Goal: Find specific page/section: Find specific page/section

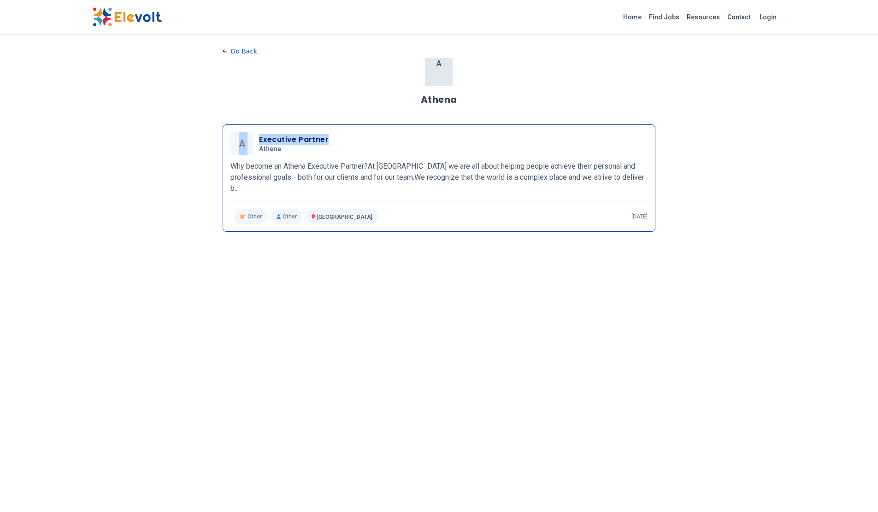
click at [481, 94] on div "Go Back A Athena A Executive Partner Athena [DATE] [DATE] [GEOGRAPHIC_DATA] KE …" at bounding box center [439, 321] width 462 height 569
click at [306, 209] on p "Nairobi City KE" at bounding box center [342, 216] width 72 height 15
click at [217, 37] on div "Go Back A Athena A Executive Partner Athena [DATE] [DATE] [GEOGRAPHIC_DATA] KE …" at bounding box center [439, 321] width 462 height 569
click at [218, 33] on div "Home Find Jobs Resources Contact Login" at bounding box center [439, 17] width 878 height 35
click at [223, 49] on icon "button" at bounding box center [225, 51] width 4 height 5
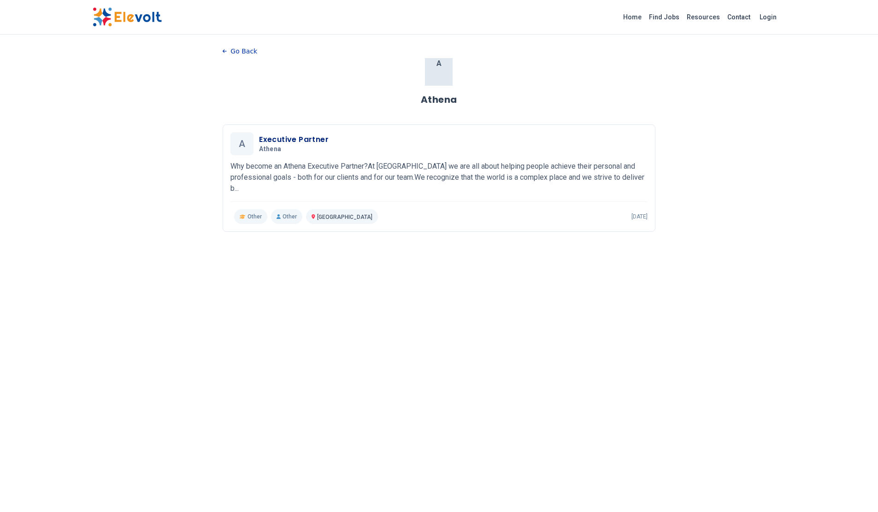
click at [223, 49] on icon "button" at bounding box center [225, 51] width 4 height 5
